Goal: Task Accomplishment & Management: Use online tool/utility

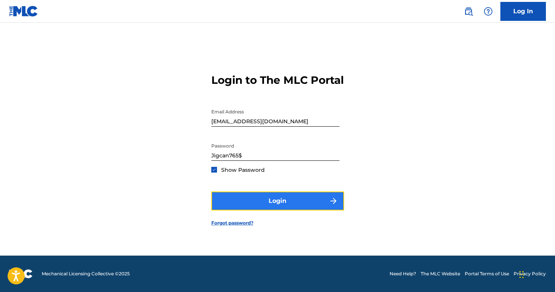
click at [323, 210] on button "Login" at bounding box center [277, 200] width 133 height 19
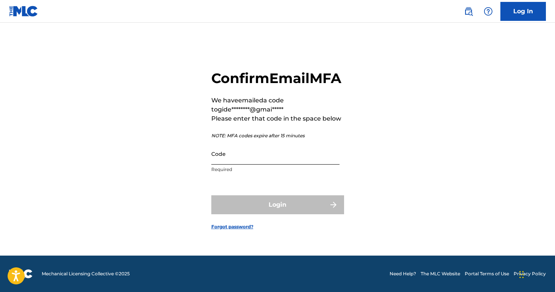
click at [287, 165] on input "Code" at bounding box center [275, 154] width 128 height 22
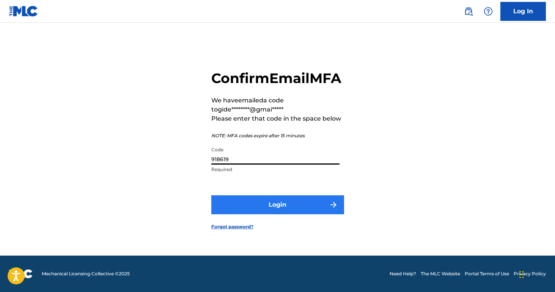
type input "918619"
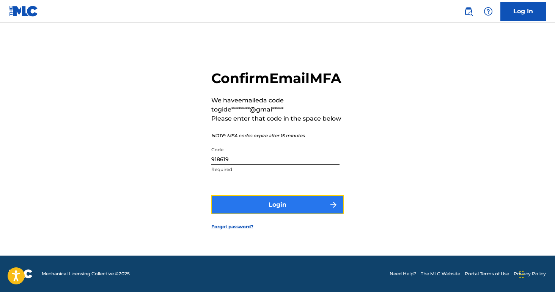
click at [299, 205] on button "Login" at bounding box center [277, 204] width 133 height 19
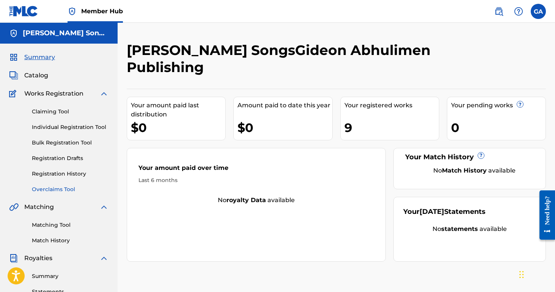
click at [61, 192] on link "Overclaims Tool" at bounding box center [70, 189] width 77 height 8
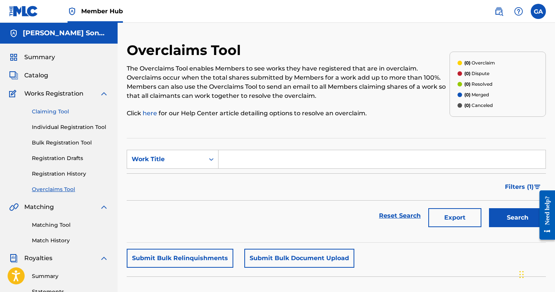
click at [55, 114] on link "Claiming Tool" at bounding box center [70, 112] width 77 height 8
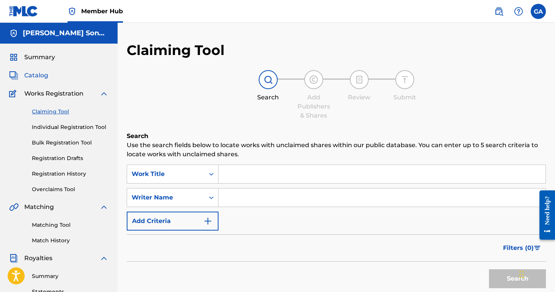
click at [41, 74] on span "Catalog" at bounding box center [36, 75] width 24 height 9
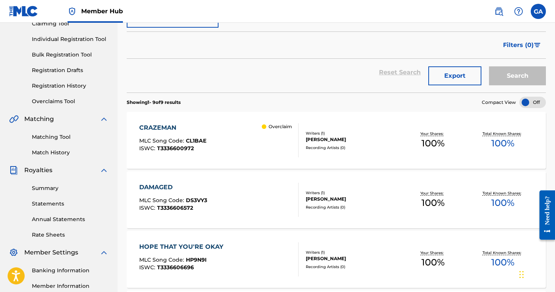
scroll to position [87, 0]
click at [259, 143] on div "CRAZEMAN MLC Song Code : CL1BAE ISWC : T3336600972 Overclaim" at bounding box center [218, 141] width 159 height 34
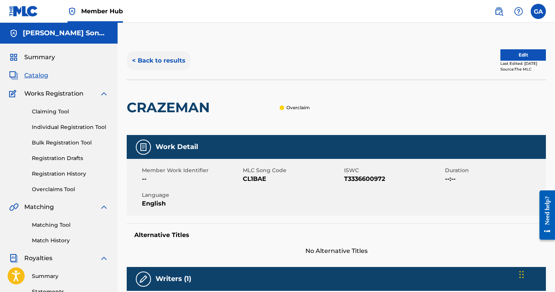
click at [148, 52] on button "< Back to results" at bounding box center [159, 60] width 64 height 19
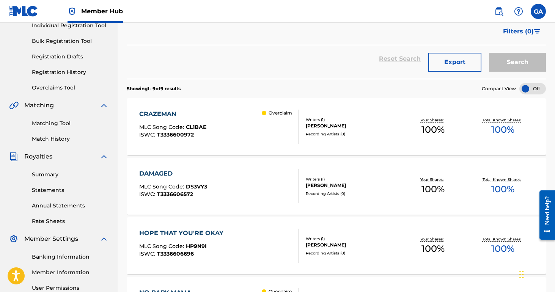
scroll to position [109, 0]
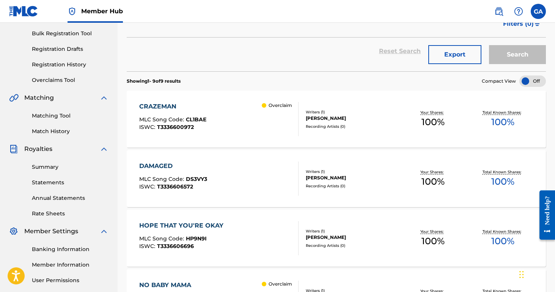
click at [221, 130] on div "CRAZEMAN MLC Song Code : CL1BAE ISWC : T3336600972 Overclaim" at bounding box center [218, 119] width 159 height 34
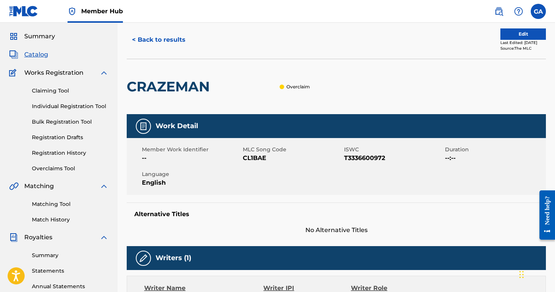
scroll to position [20, 0]
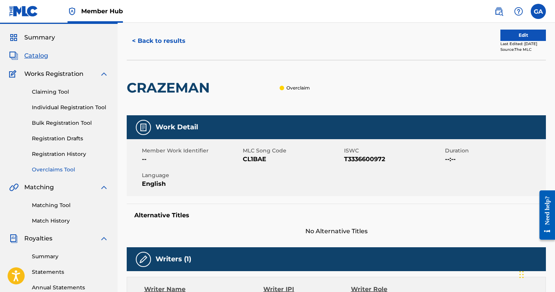
click at [62, 172] on link "Overclaims Tool" at bounding box center [70, 170] width 77 height 8
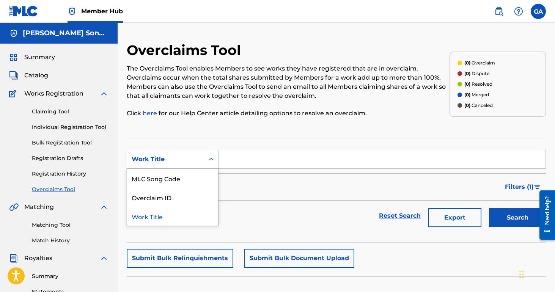
click at [210, 150] on div "Search Form" at bounding box center [211, 159] width 14 height 18
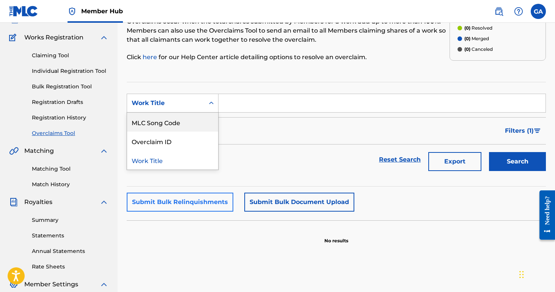
scroll to position [47, 0]
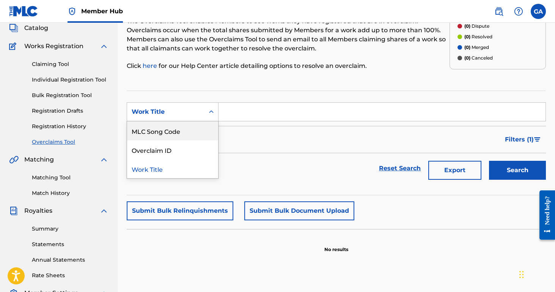
click at [261, 97] on section "SearchWithCriteria5bbdc4af-05e9-44a4-9fa9-0e8db2cf9639 MLC Song Code, 1 of 3. 3…" at bounding box center [336, 143] width 419 height 105
click at [255, 109] on input "Search Form" at bounding box center [381, 112] width 327 height 18
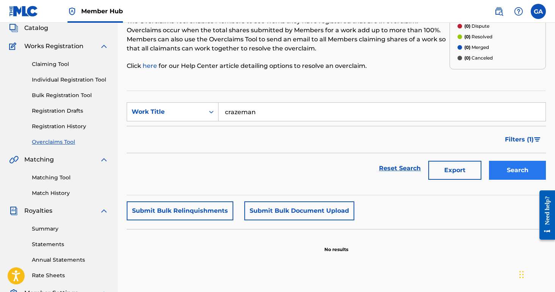
type input "crazeman"
click at [530, 167] on button "Search" at bounding box center [517, 170] width 57 height 19
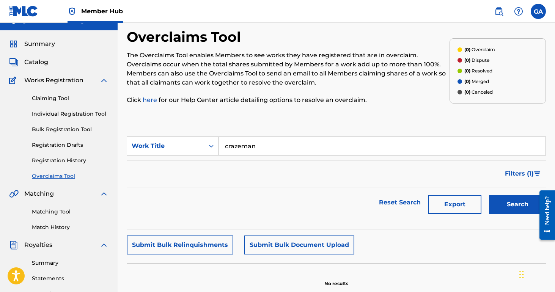
scroll to position [11, 0]
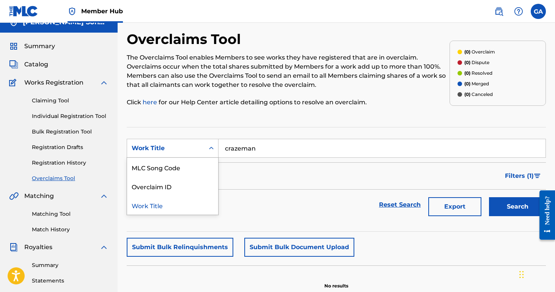
click at [216, 149] on div "Search Form" at bounding box center [211, 148] width 14 height 14
click at [68, 108] on div "Claiming Tool Individual Registration Tool Bulk Registration Tool Registration …" at bounding box center [58, 134] width 99 height 95
click at [48, 66] on div "Catalog" at bounding box center [58, 64] width 99 height 9
click at [41, 66] on span "Catalog" at bounding box center [36, 64] width 24 height 9
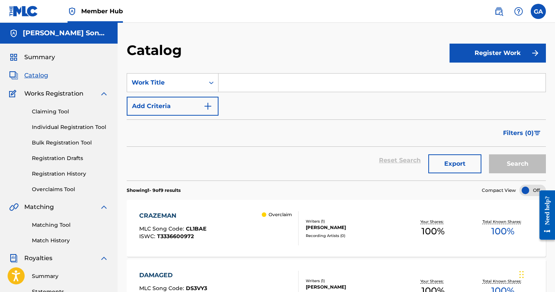
scroll to position [40, 0]
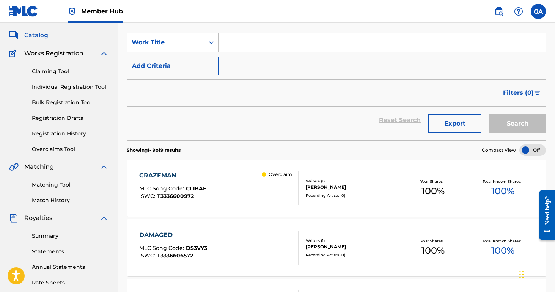
click at [64, 156] on div "Summary Catalog Works Registration Claiming Tool Individual Registration Tool B…" at bounding box center [59, 198] width 118 height 390
click at [63, 149] on link "Overclaims Tool" at bounding box center [70, 149] width 77 height 8
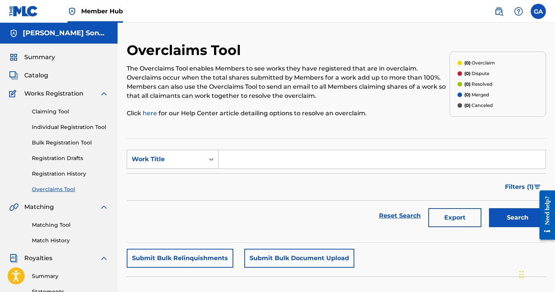
click at [207, 158] on icon "Search Form" at bounding box center [211, 159] width 8 height 8
click at [183, 185] on div "MLC Song Code" at bounding box center [172, 178] width 91 height 19
click at [243, 162] on input "Search Form" at bounding box center [381, 159] width 327 height 18
type input "CL1BAE"
click at [513, 221] on button "Search" at bounding box center [517, 217] width 57 height 19
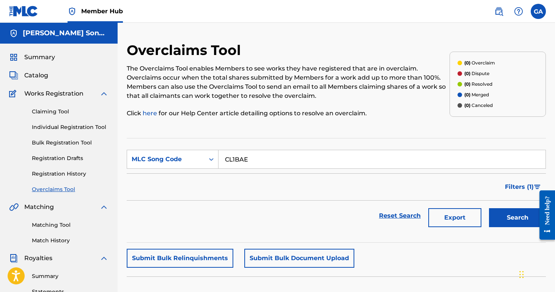
click at [52, 90] on span "Works Registration" at bounding box center [53, 93] width 59 height 9
